Goal: Information Seeking & Learning: Learn about a topic

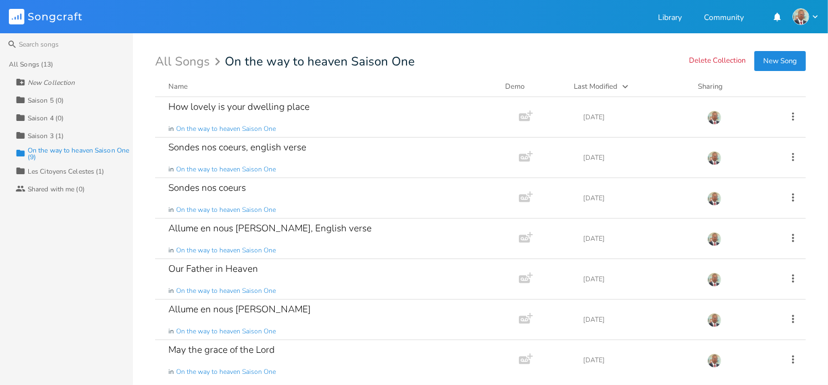
click at [54, 149] on div "On the way to heaven Saison One (9)" at bounding box center [80, 153] width 105 height 13
click at [252, 272] on div "Our Father in Heaven" at bounding box center [213, 268] width 90 height 9
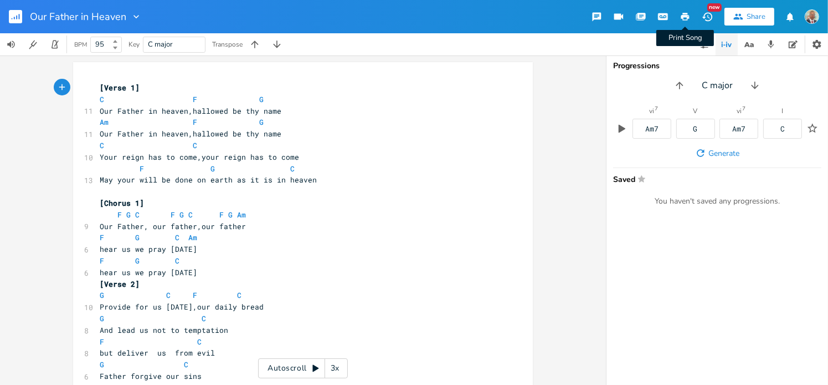
click at [688, 16] on icon "button" at bounding box center [686, 17] width 8 height 8
click at [17, 18] on icon "button" at bounding box center [16, 18] width 1 height 4
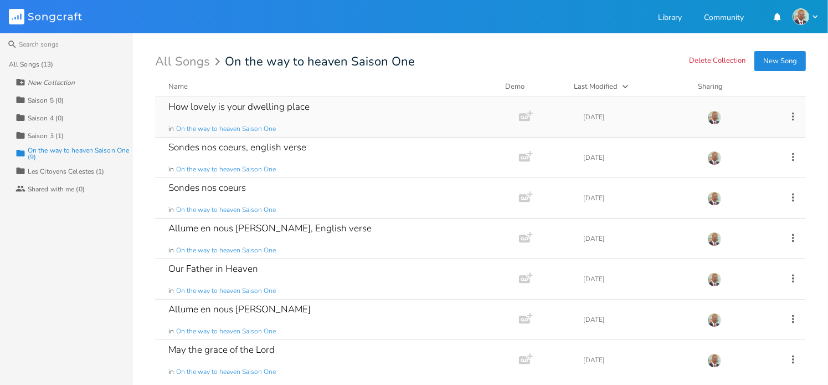
click at [237, 107] on div "How lovely is your dwelling place" at bounding box center [238, 106] width 141 height 9
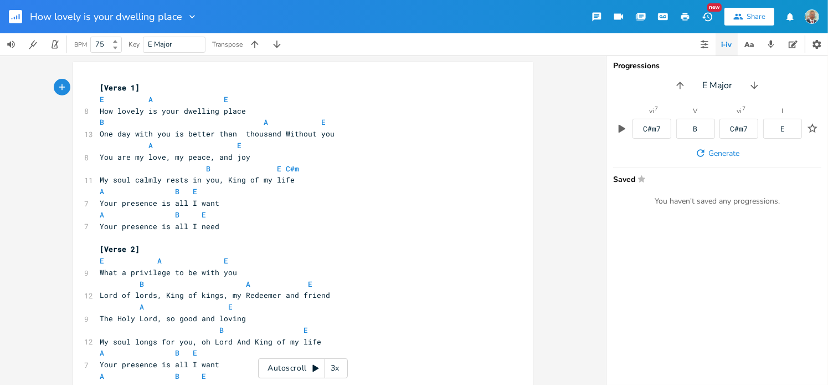
click at [688, 18] on icon "button" at bounding box center [686, 17] width 8 height 8
click at [18, 19] on rect "button" at bounding box center [15, 16] width 13 height 13
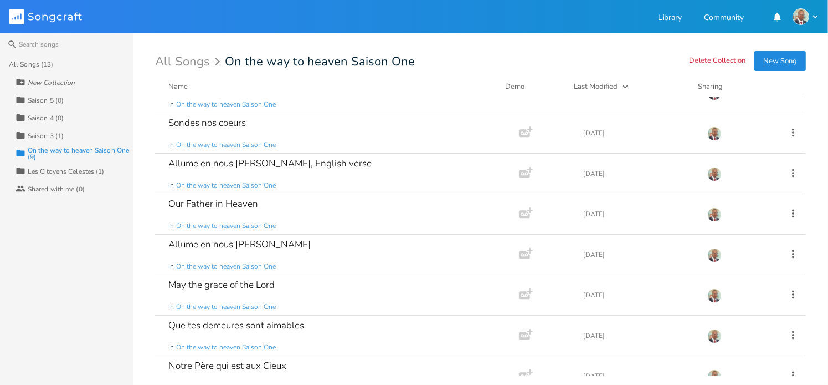
scroll to position [66, 0]
click at [308, 319] on div "Que tes demeures sont aimables in On the way to heaven Saison One" at bounding box center [334, 334] width 333 height 40
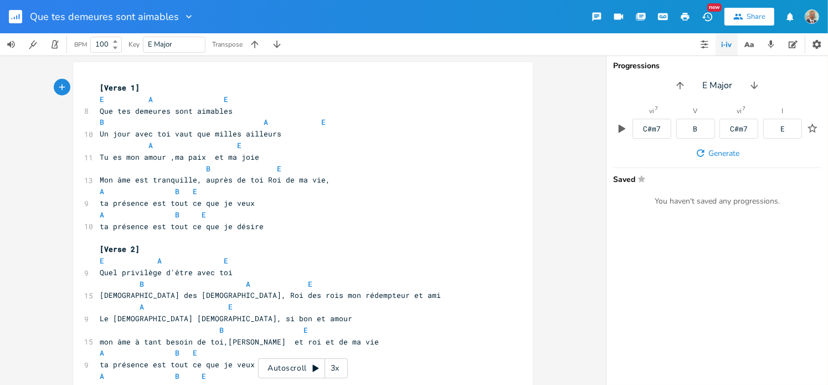
click at [687, 14] on icon "button" at bounding box center [685, 17] width 10 height 10
click at [15, 21] on rect "button" at bounding box center [15, 16] width 13 height 13
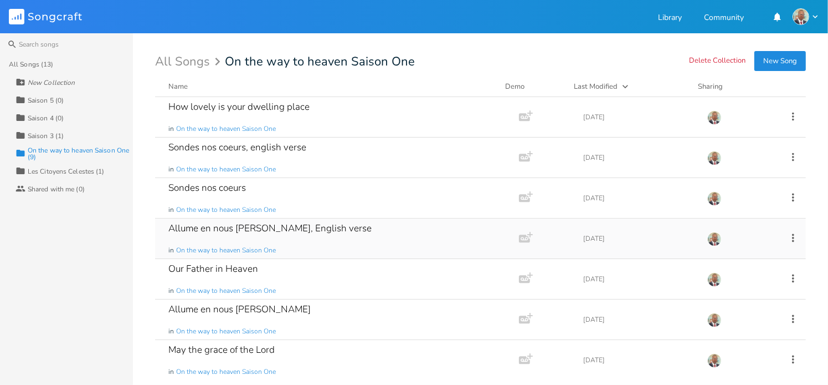
click at [224, 232] on div "Allume en nous [PERSON_NAME], English verse" at bounding box center [269, 227] width 203 height 9
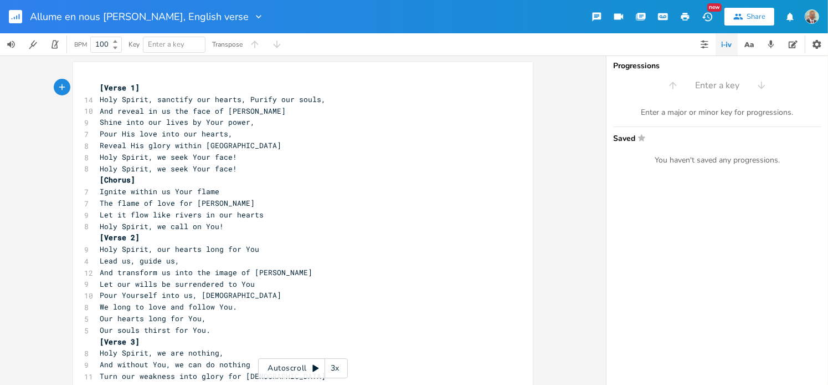
click at [18, 14] on rect "button" at bounding box center [15, 16] width 13 height 13
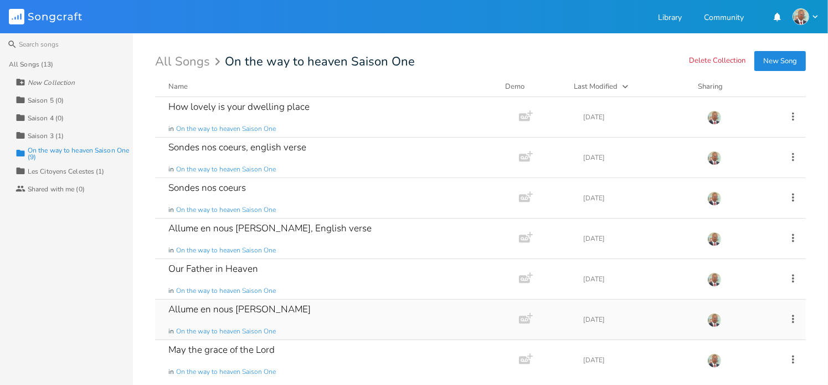
click at [227, 312] on div "Allume en nous [PERSON_NAME]" at bounding box center [239, 308] width 142 height 9
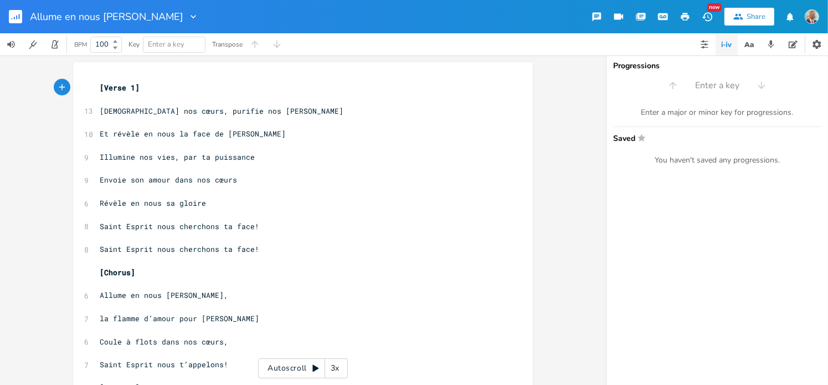
click at [683, 17] on icon "button" at bounding box center [686, 17] width 8 height 8
click at [771, 43] on icon "button" at bounding box center [772, 44] width 6 height 8
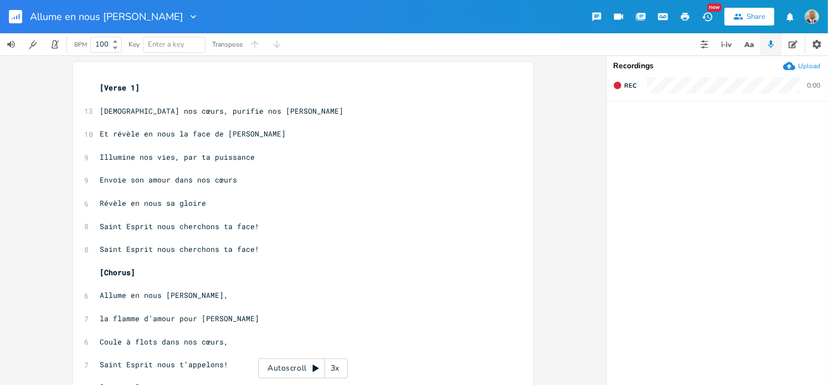
click at [542, 142] on div "xxxxxxxxxx [Verse 1] ​ 13 [DEMOGRAPHIC_DATA] nos cœurs, purifie nos [PERSON_NAM…" at bounding box center [303, 219] width 606 height 329
